Goal: Obtain resource: Obtain resource

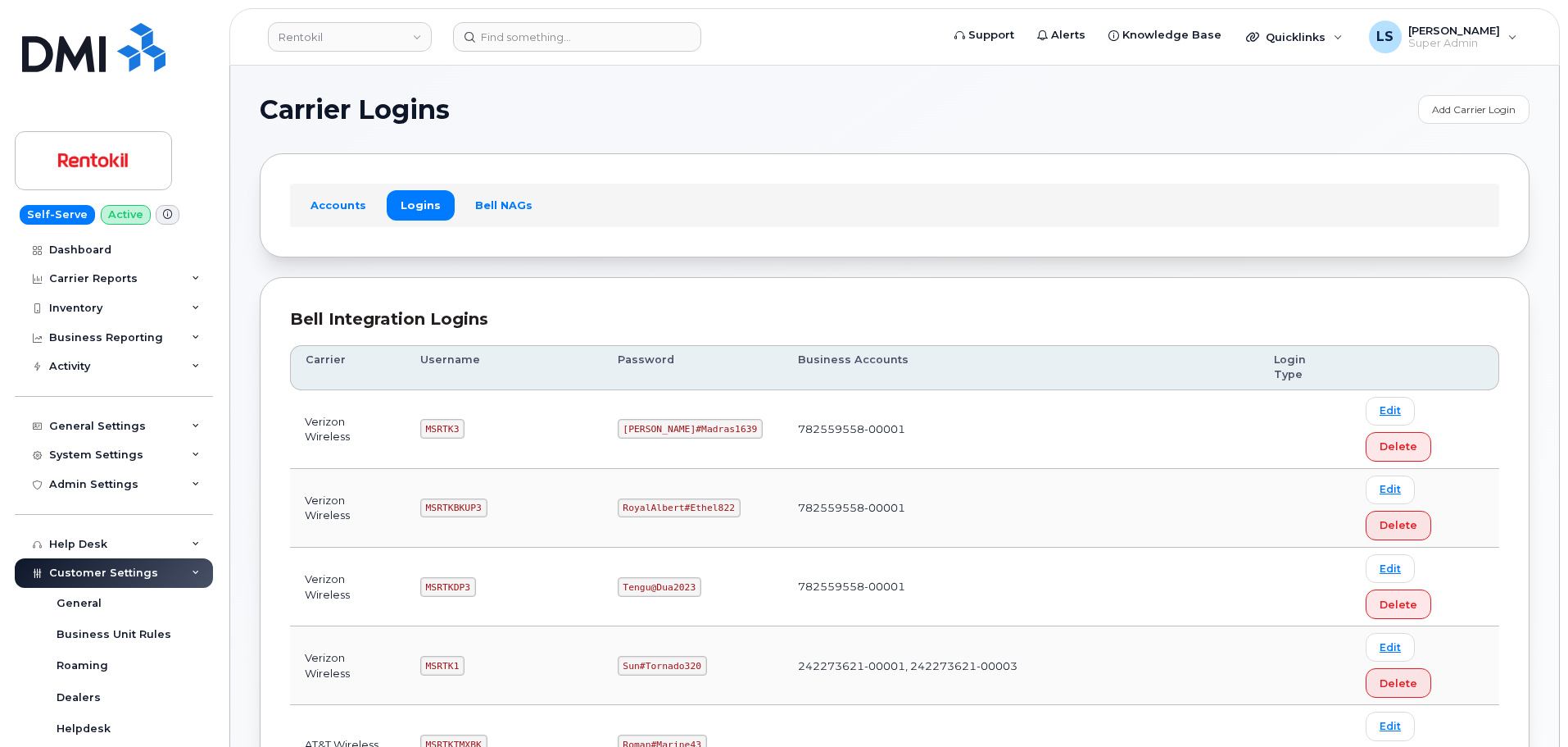
click at [680, 419] on code "[PERSON_NAME]#Madras1639" at bounding box center [691, 429] width 146 height 20
copy code "[PERSON_NAME]#Madras1639"
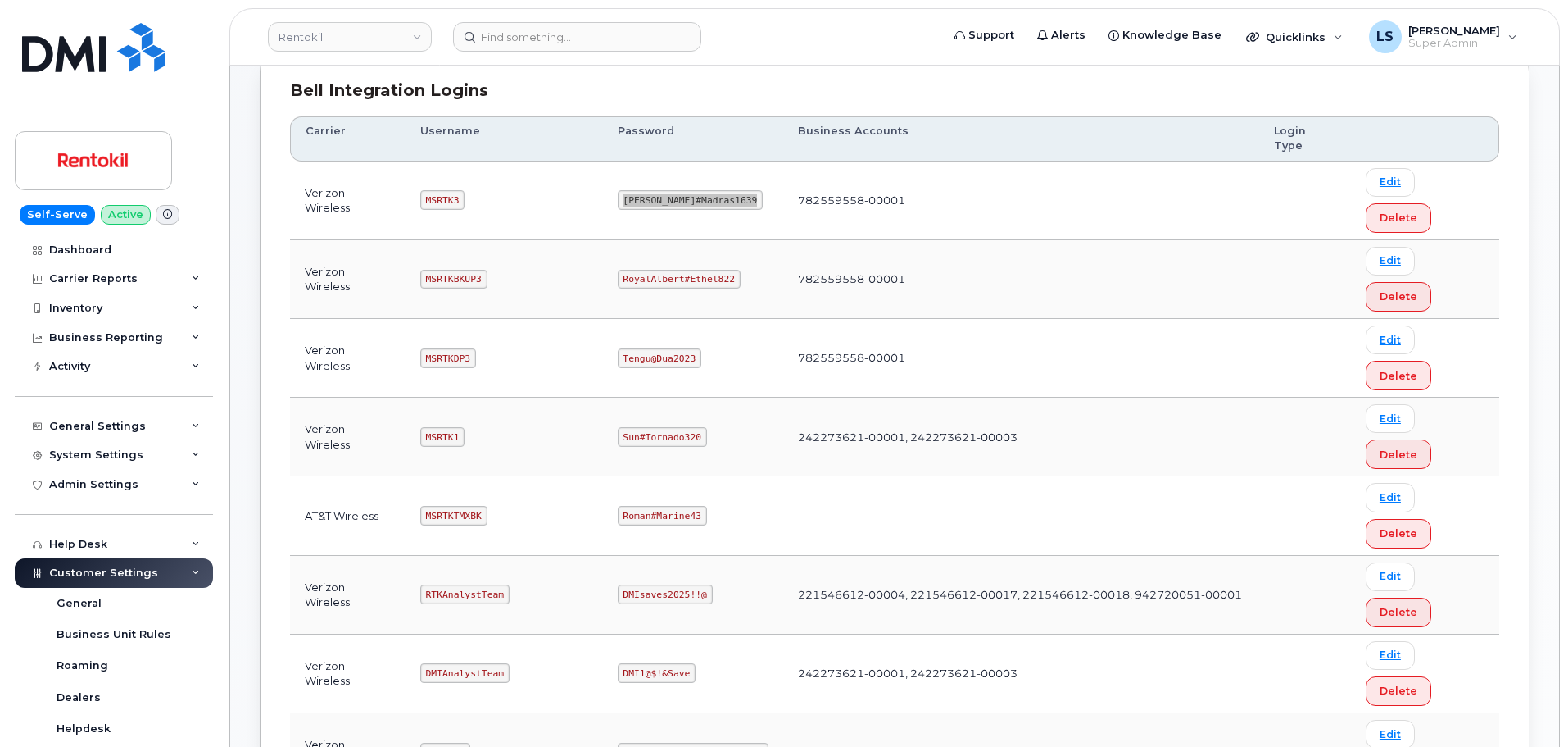
scroll to position [328, 0]
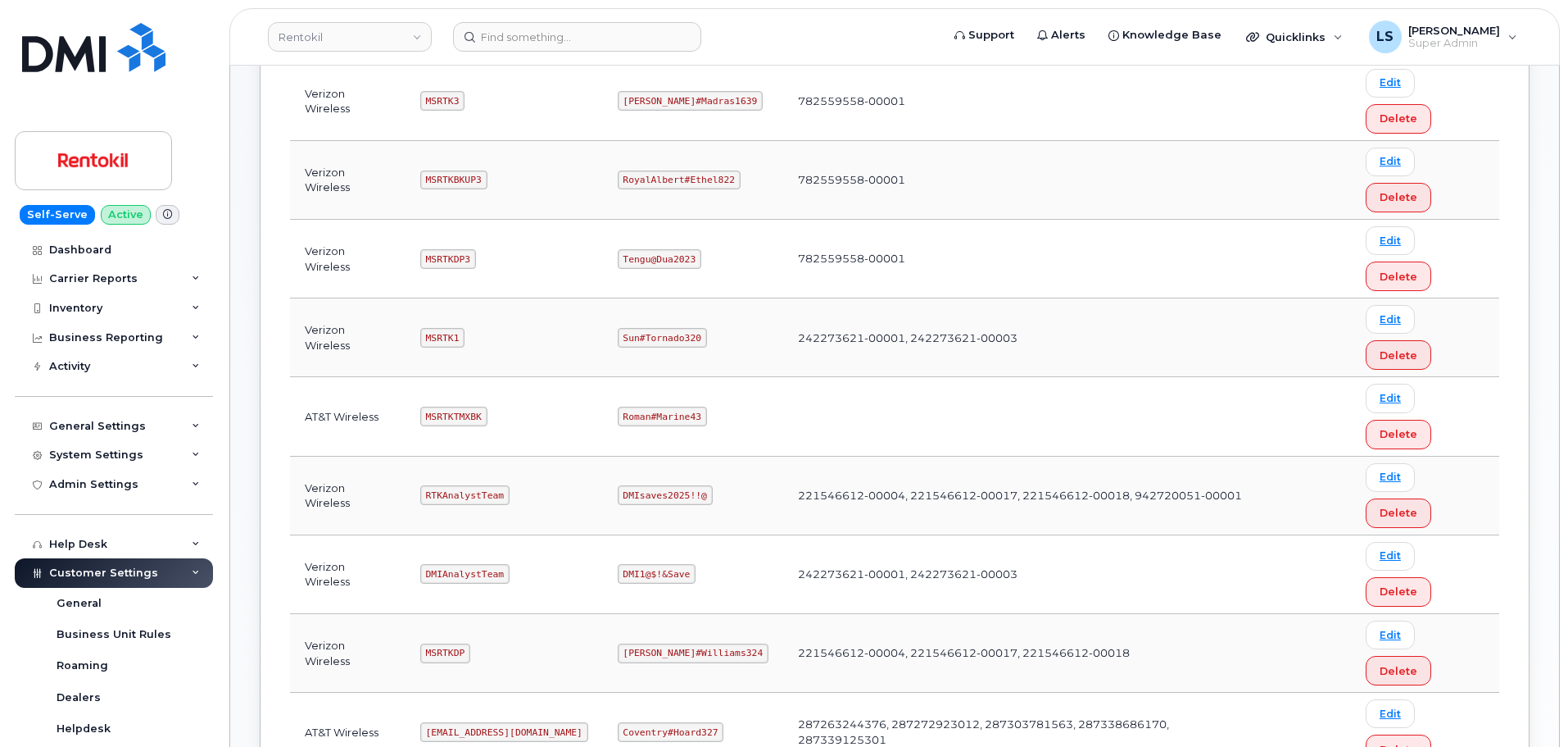
click at [663, 644] on code "[PERSON_NAME]#Williams324" at bounding box center [694, 654] width 151 height 20
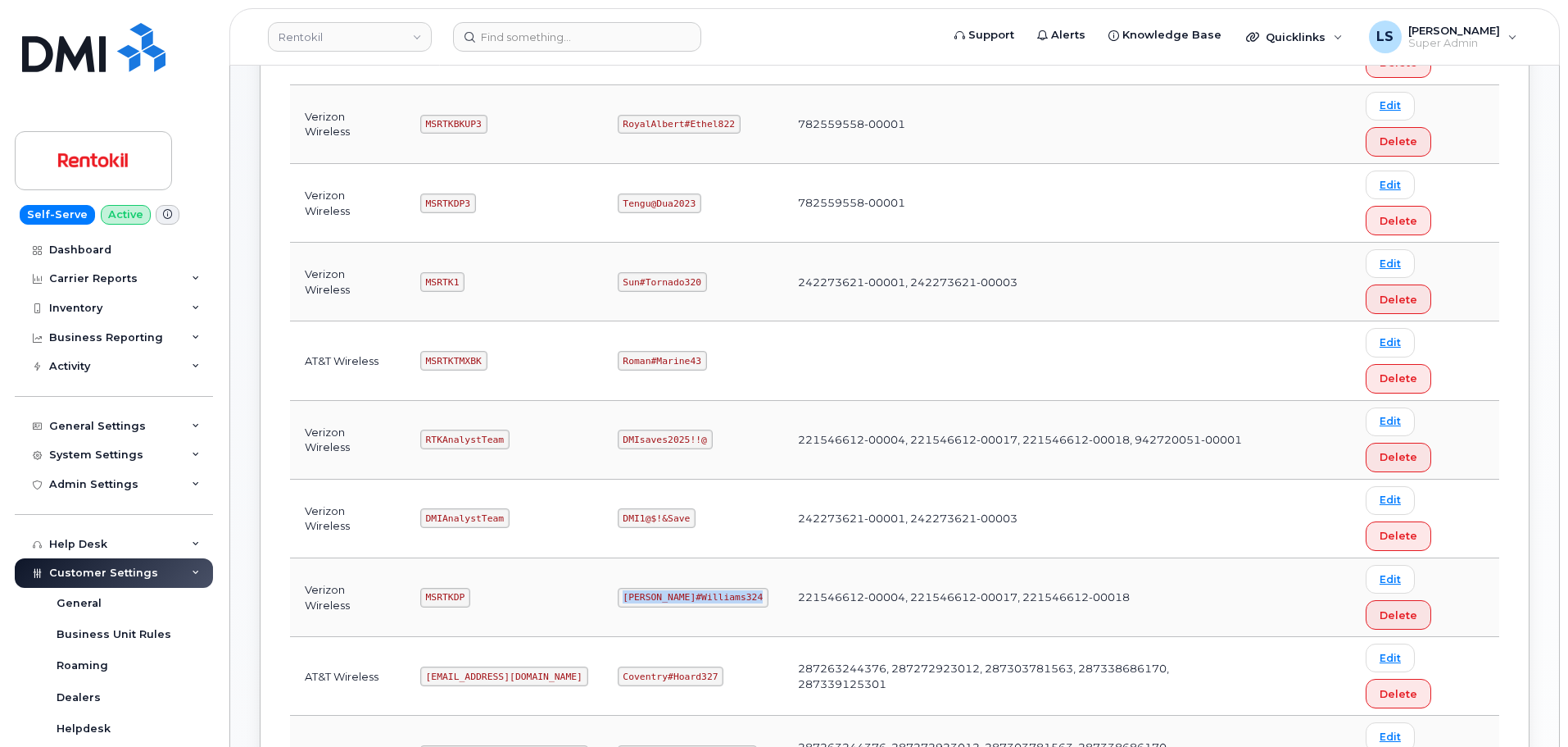
scroll to position [410, 0]
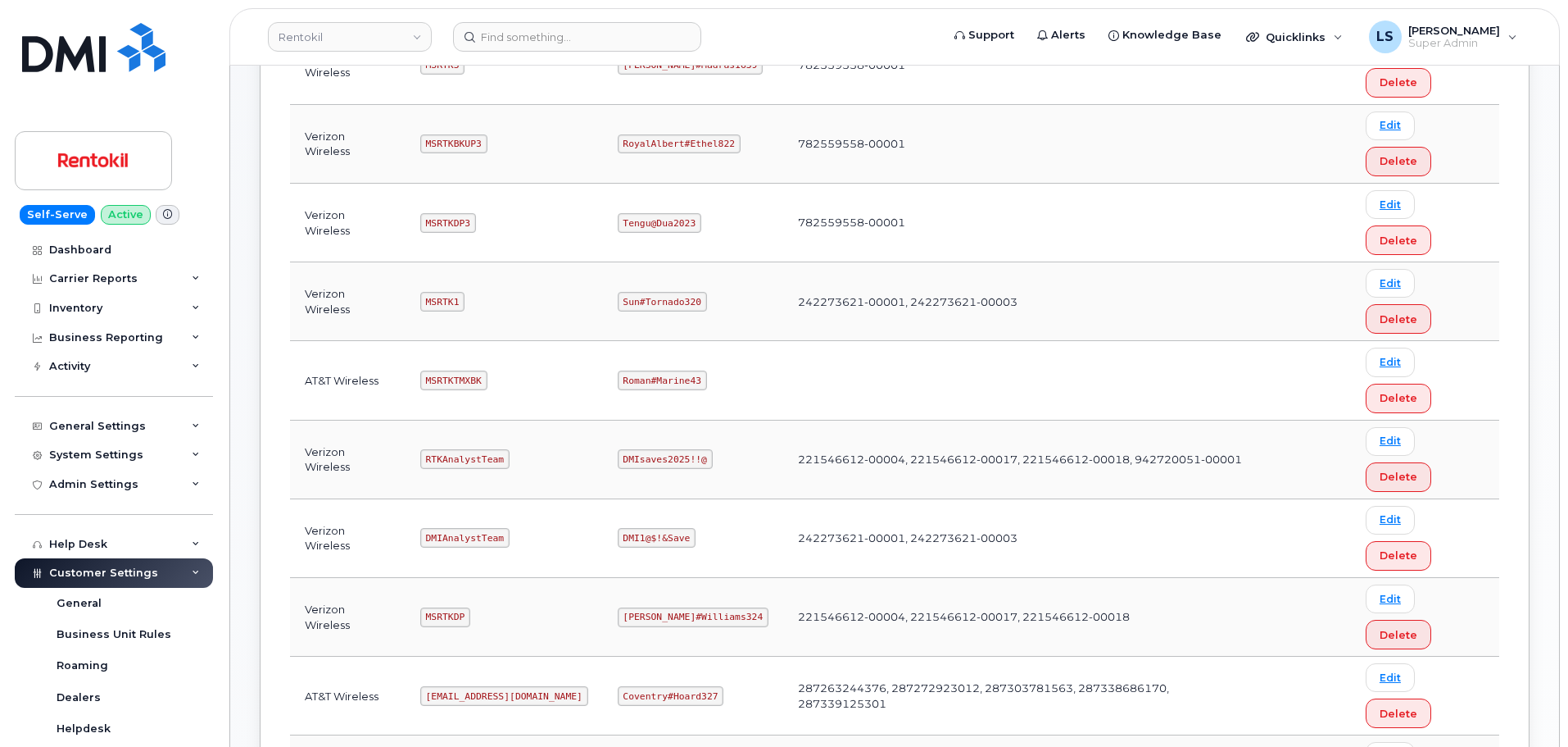
scroll to position [328, 0]
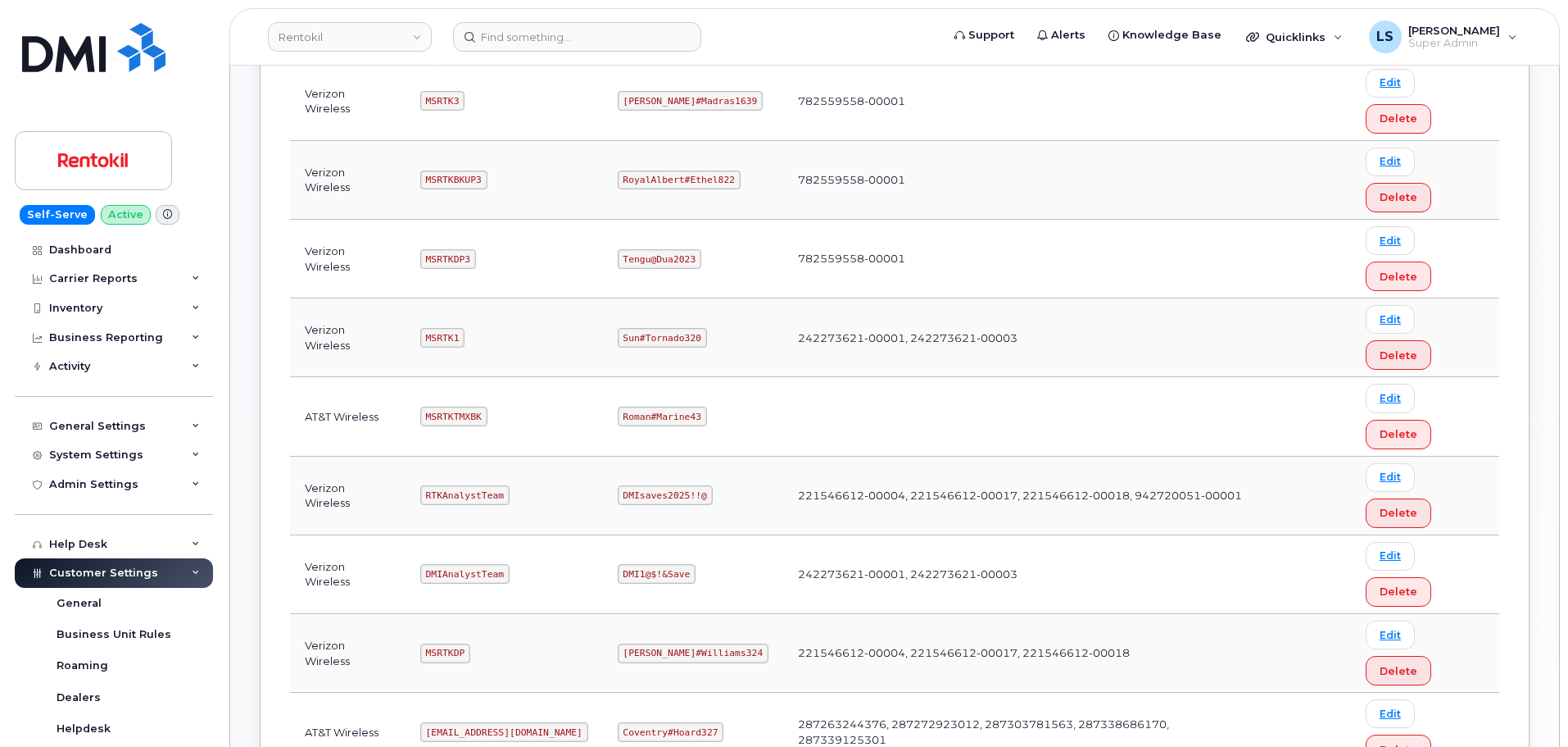
click at [646, 328] on code "Sun#Tornado320" at bounding box center [662, 338] width 89 height 20
click at [647, 328] on code "Sun#Tornado320" at bounding box center [662, 338] width 89 height 20
copy code "Sun#Tornado320"
